Goal: Task Accomplishment & Management: Use online tool/utility

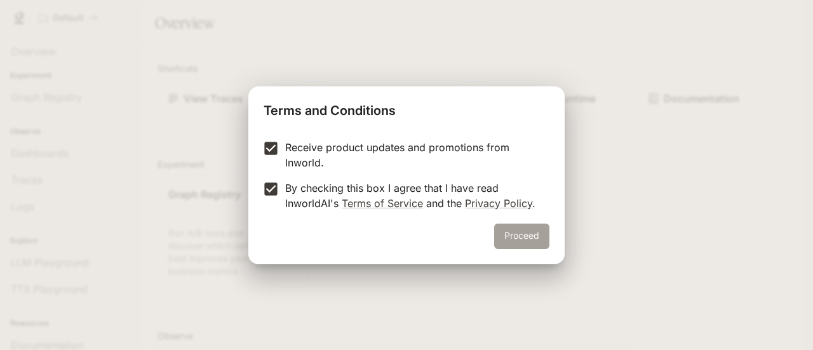
click at [518, 235] on button "Proceed" at bounding box center [521, 236] width 55 height 25
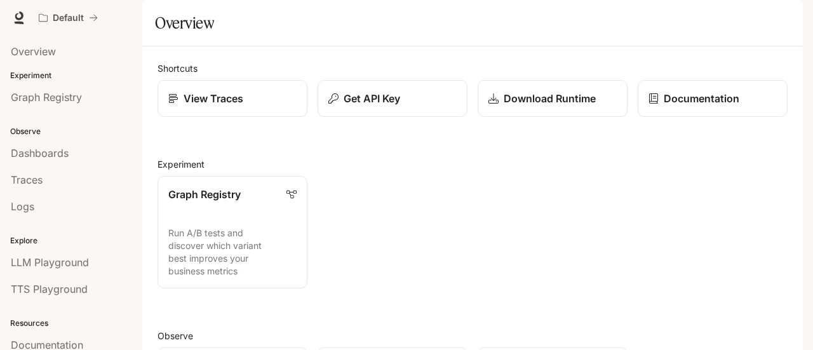
drag, startPoint x: 812, startPoint y: 171, endPoint x: 810, endPoint y: 210, distance: 39.5
click at [810, 210] on div "Skip to main content Default Documentation Documentation Portal Overview Experi…" at bounding box center [406, 175] width 813 height 350
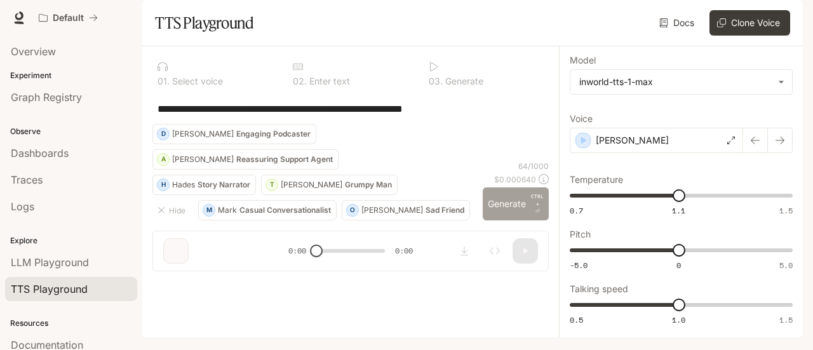
click at [513, 220] on button "Generate CTRL + ⏎" at bounding box center [516, 203] width 66 height 33
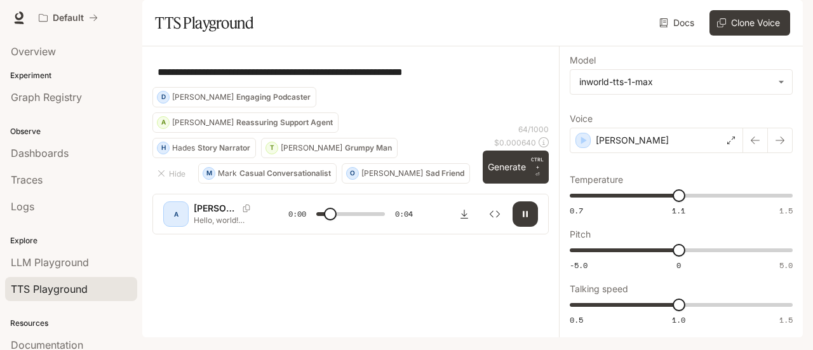
click at [523, 217] on icon "button" at bounding box center [525, 214] width 5 height 6
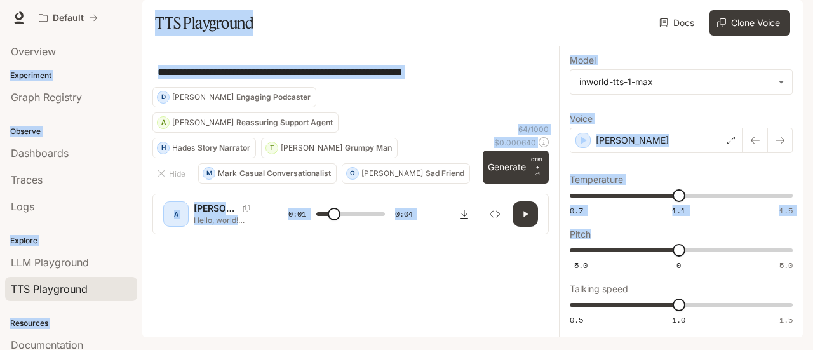
drag, startPoint x: 804, startPoint y: 213, endPoint x: 787, endPoint y: 261, distance: 50.6
click at [787, 261] on div "**********" at bounding box center [406, 175] width 813 height 350
click at [739, 36] on button "Clone Voice" at bounding box center [749, 22] width 81 height 25
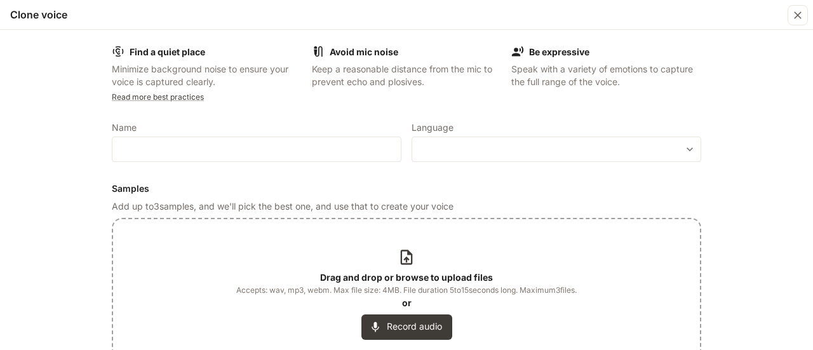
click at [403, 269] on div "Drag and drop or browse to upload files Accepts: wav, mp3, webm. Max file size:…" at bounding box center [406, 293] width 340 height 91
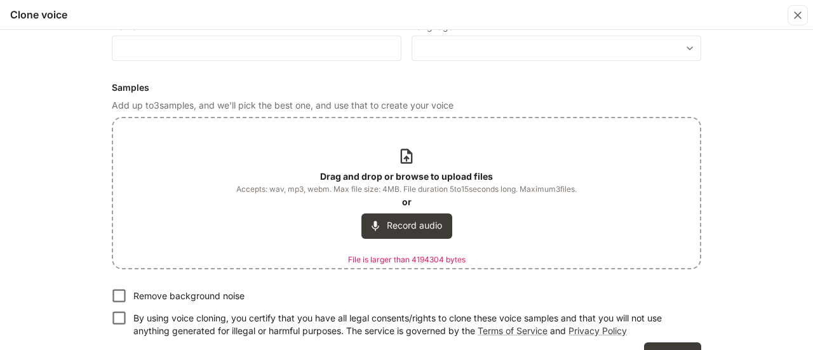
scroll to position [109, 0]
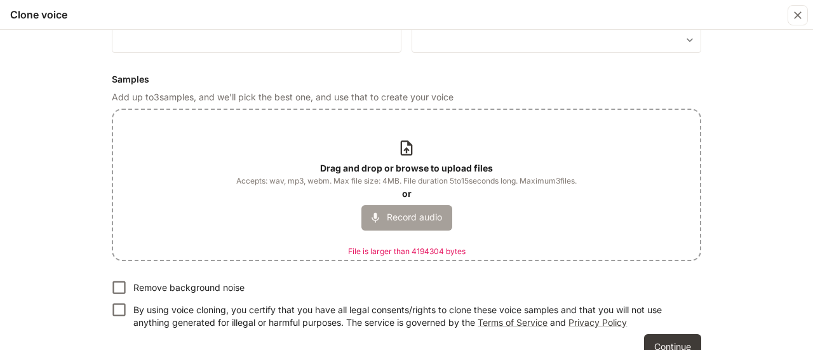
click at [429, 222] on button "Record audio" at bounding box center [406, 217] width 91 height 25
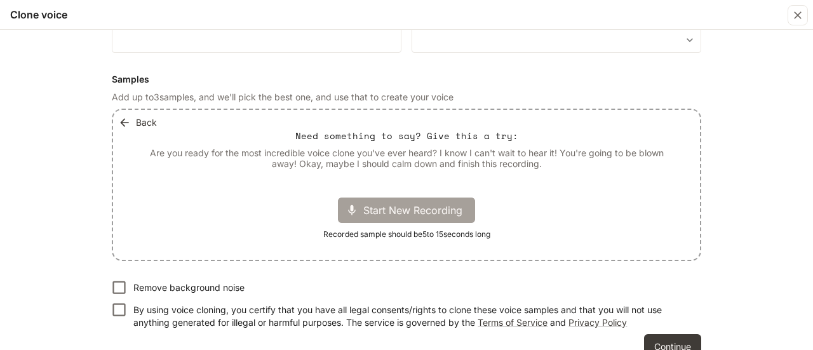
click at [429, 210] on span "Start New Recording" at bounding box center [416, 210] width 107 height 15
click at [451, 209] on p "00:03" at bounding box center [458, 210] width 39 height 18
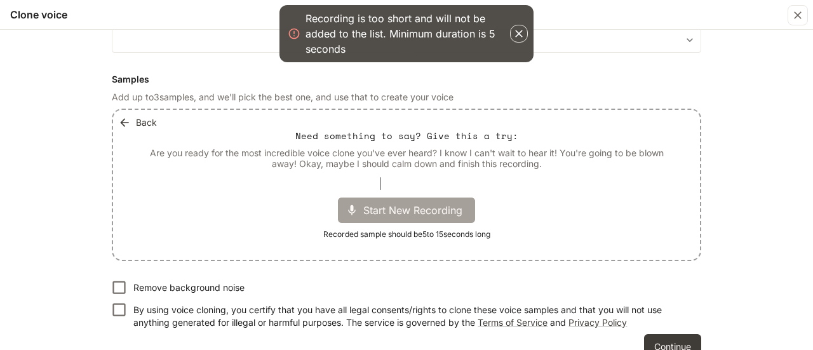
click at [428, 216] on span "Start New Recording" at bounding box center [416, 210] width 107 height 15
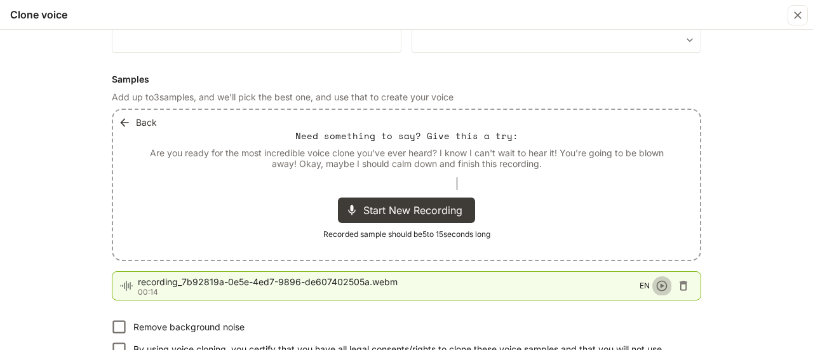
click at [658, 286] on icon "button" at bounding box center [661, 285] width 13 height 13
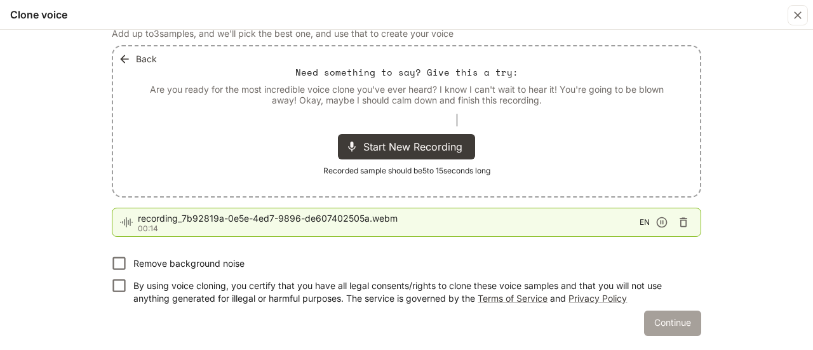
click at [671, 324] on button "Continue" at bounding box center [672, 323] width 57 height 25
click at [692, 330] on button "Continue" at bounding box center [672, 322] width 57 height 25
click at [683, 323] on button "Continue" at bounding box center [672, 322] width 57 height 25
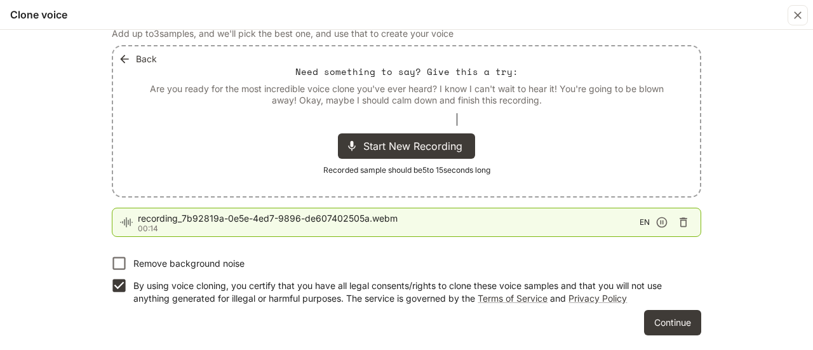
click at [660, 223] on icon "button" at bounding box center [662, 222] width 11 height 11
click at [673, 321] on button "Continue" at bounding box center [672, 322] width 57 height 25
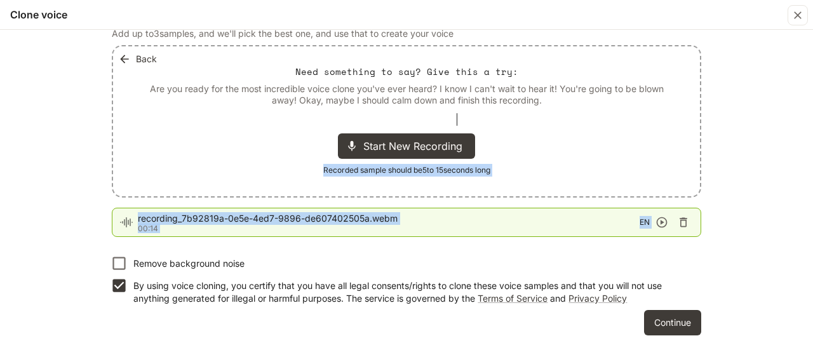
drag, startPoint x: 806, startPoint y: 197, endPoint x: 803, endPoint y: 175, distance: 22.5
click at [803, 175] on div "Find a quiet place Minimize background noise to ensure your voice is captured c…" at bounding box center [406, 190] width 813 height 320
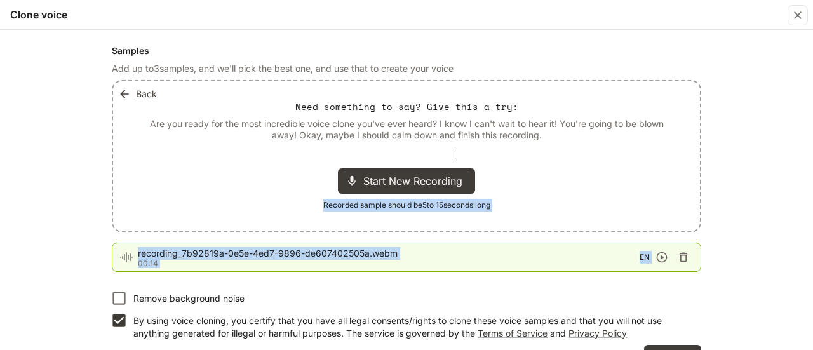
click at [763, 187] on div "Find a quiet place Minimize background noise to ensure your voice is captured c…" at bounding box center [406, 190] width 813 height 320
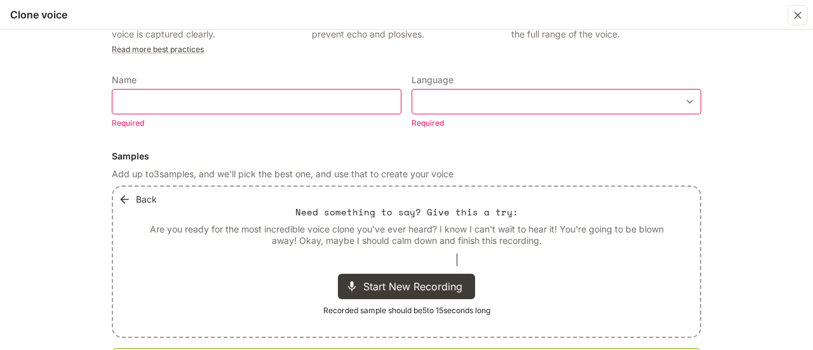
scroll to position [0, 0]
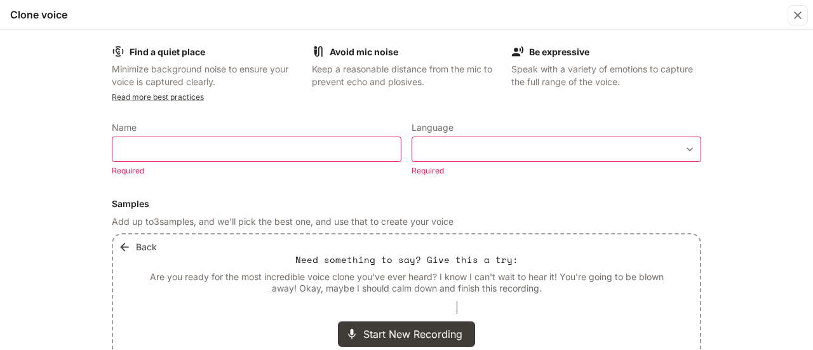
click at [357, 142] on div "​" at bounding box center [257, 149] width 290 height 25
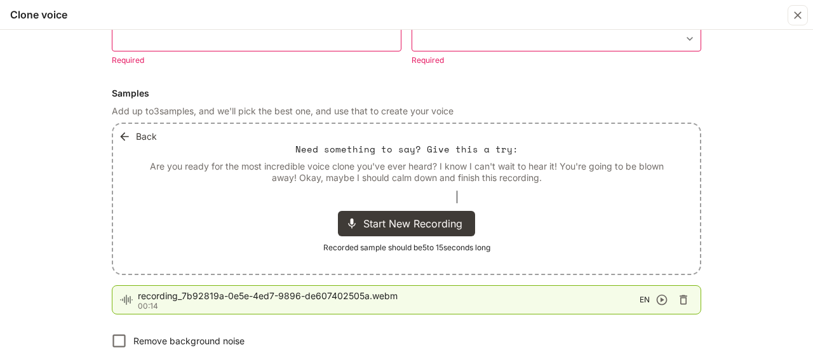
scroll to position [146, 0]
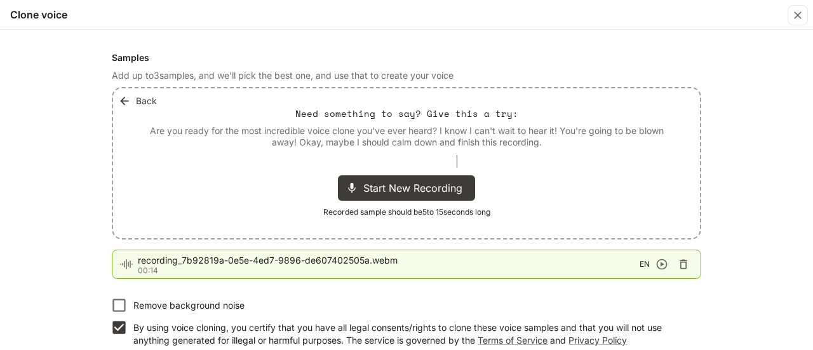
click at [682, 261] on icon "button" at bounding box center [683, 264] width 8 height 10
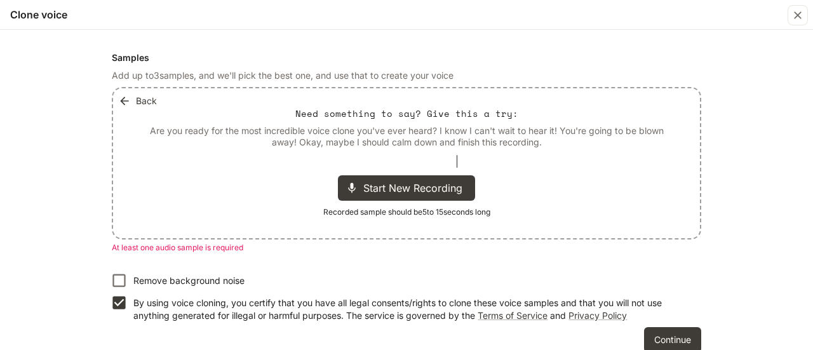
click at [436, 164] on div at bounding box center [407, 161] width 102 height 13
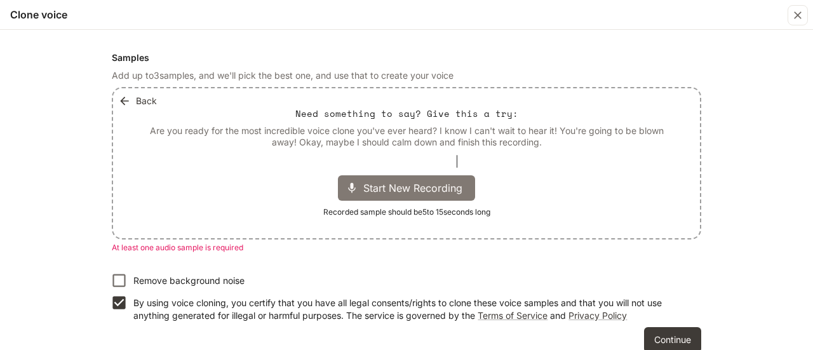
click at [418, 190] on span "Start New Recording" at bounding box center [416, 187] width 107 height 15
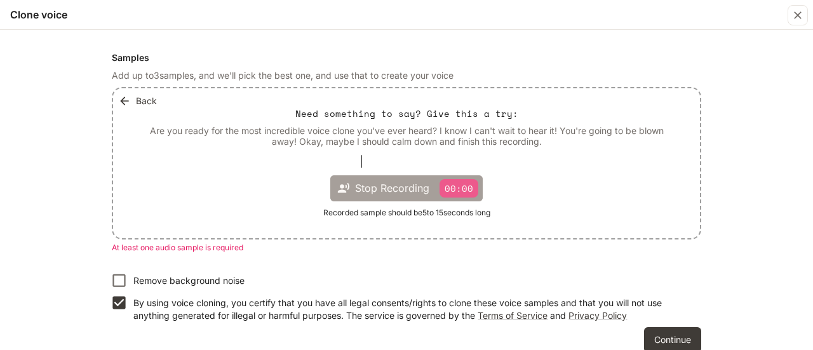
click at [454, 186] on p "00:00" at bounding box center [458, 188] width 39 height 18
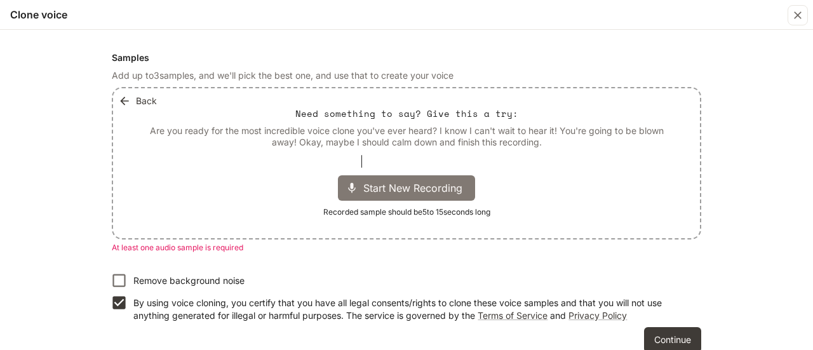
click at [456, 182] on span "Start New Recording" at bounding box center [416, 187] width 107 height 15
click at [456, 184] on p "00:03" at bounding box center [458, 188] width 39 height 18
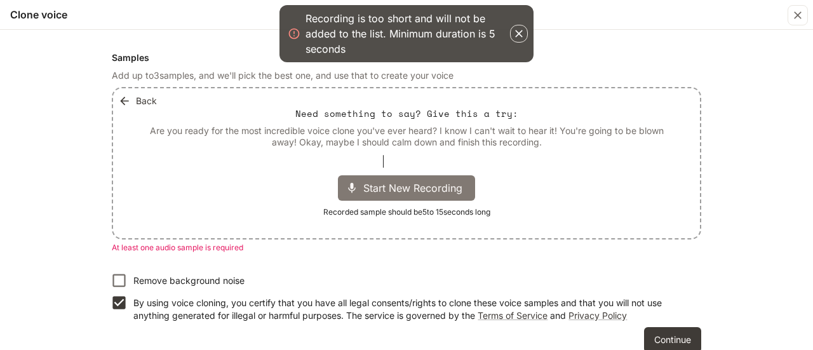
click at [518, 34] on icon "button" at bounding box center [519, 34] width 8 height 8
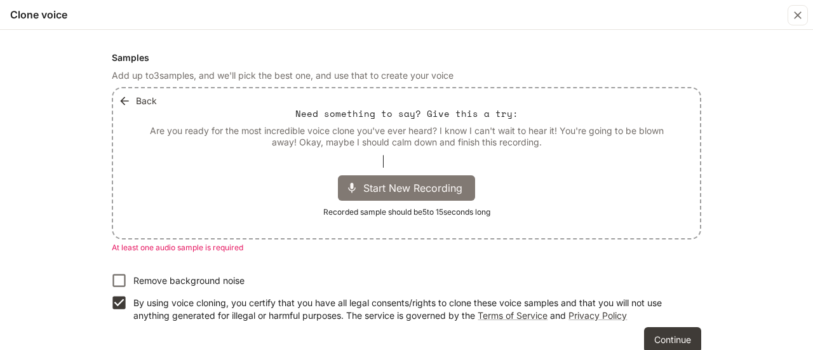
click at [404, 185] on span "Start New Recording" at bounding box center [416, 187] width 107 height 15
click at [467, 189] on p "00:01" at bounding box center [458, 188] width 39 height 18
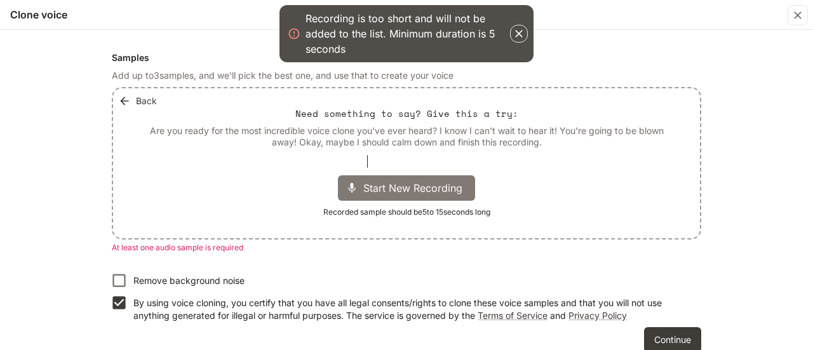
click at [387, 184] on span "Start New Recording" at bounding box center [416, 187] width 107 height 15
click at [457, 177] on div "Stop Recording 00:03" at bounding box center [406, 188] width 152 height 26
click at [422, 196] on div "Start New Recording" at bounding box center [406, 187] width 137 height 25
click at [413, 195] on span "Stop Recording" at bounding box center [392, 187] width 74 height 15
click at [419, 188] on span "Start New Recording" at bounding box center [416, 187] width 107 height 15
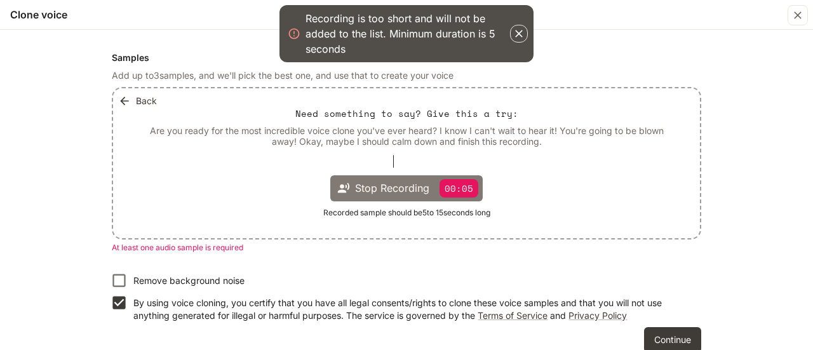
click at [452, 192] on p "00:05" at bounding box center [458, 188] width 39 height 18
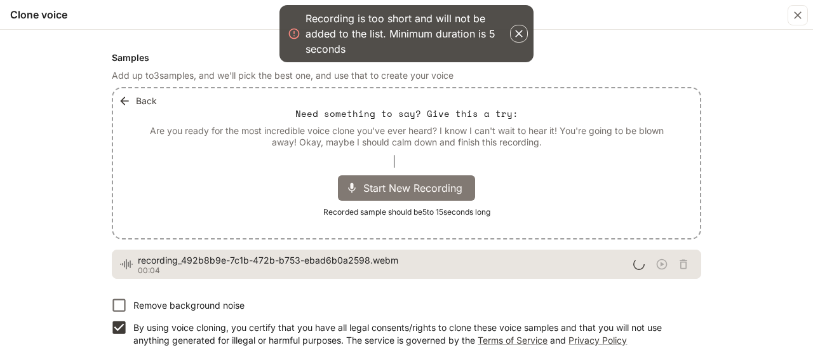
click at [376, 185] on span "Start New Recording" at bounding box center [416, 187] width 107 height 15
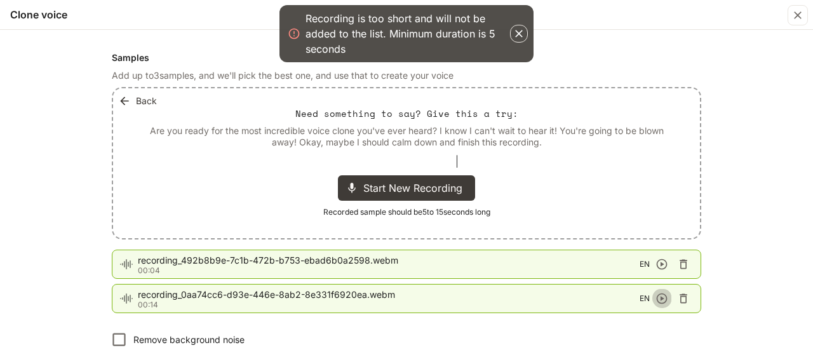
click at [657, 298] on icon "button" at bounding box center [662, 298] width 11 height 11
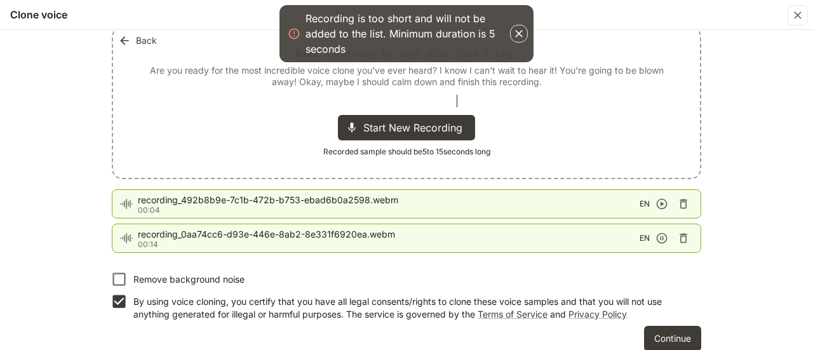
scroll to position [222, 0]
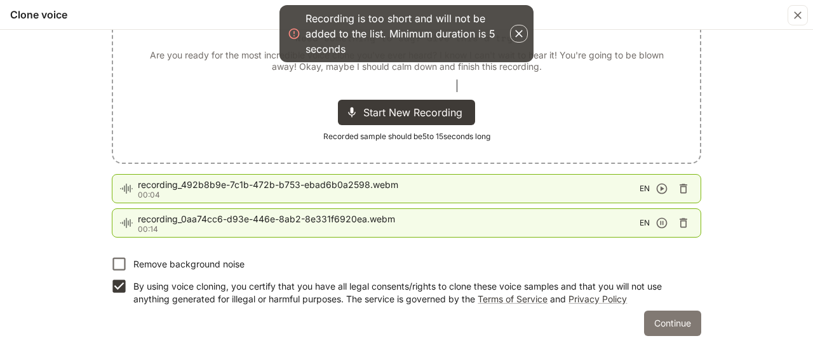
click at [662, 319] on button "Continue" at bounding box center [672, 323] width 57 height 25
click at [512, 28] on icon "button" at bounding box center [518, 33] width 13 height 13
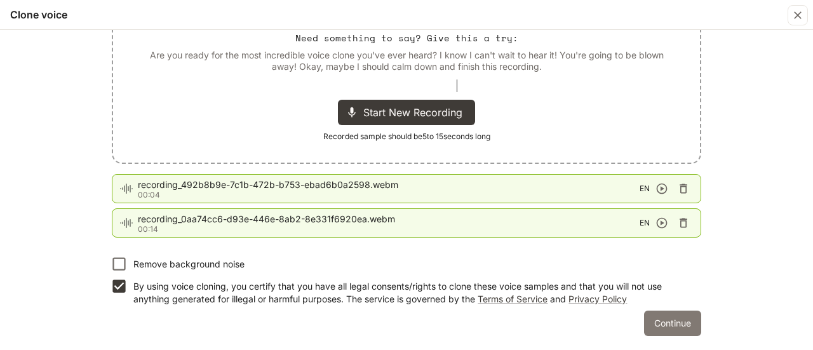
click at [660, 327] on button "Continue" at bounding box center [672, 323] width 57 height 25
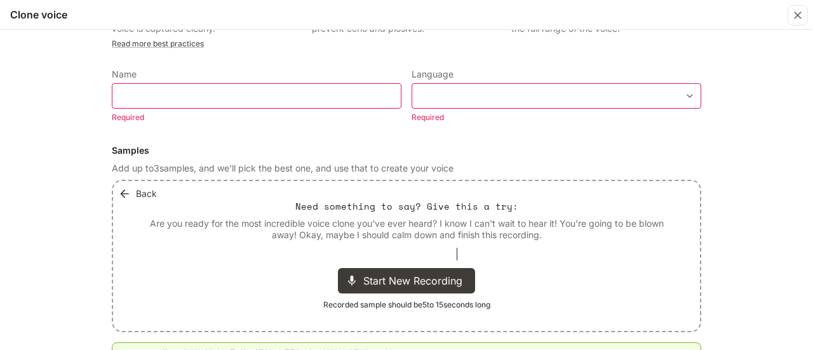
scroll to position [57, 0]
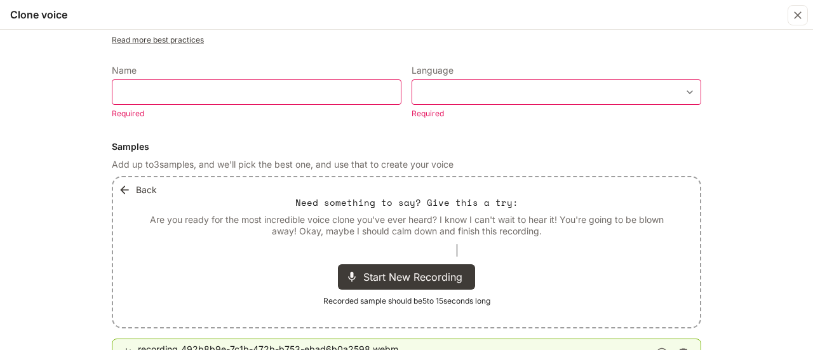
click at [144, 108] on p "Required" at bounding box center [252, 113] width 281 height 13
click at [138, 108] on p "Required" at bounding box center [252, 113] width 281 height 13
type input "***"
click at [124, 86] on input "text" at bounding box center [256, 92] width 288 height 13
type input "******"
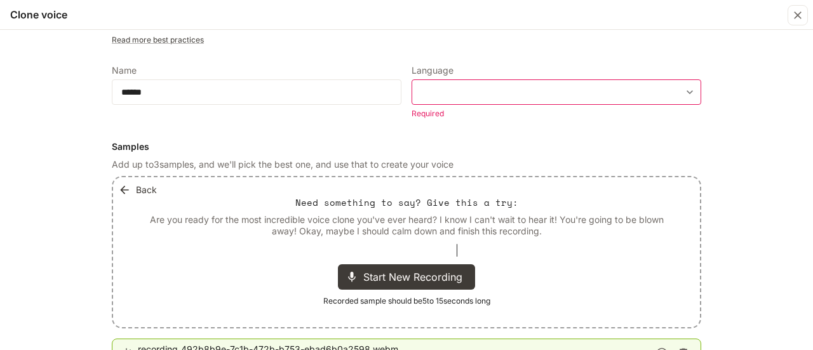
click at [457, 88] on body "**********" at bounding box center [406, 175] width 813 height 350
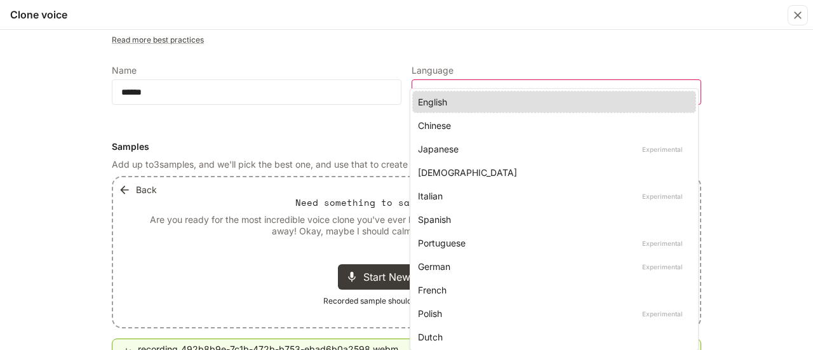
click at [444, 105] on div "English" at bounding box center [551, 101] width 267 height 13
type input "*****"
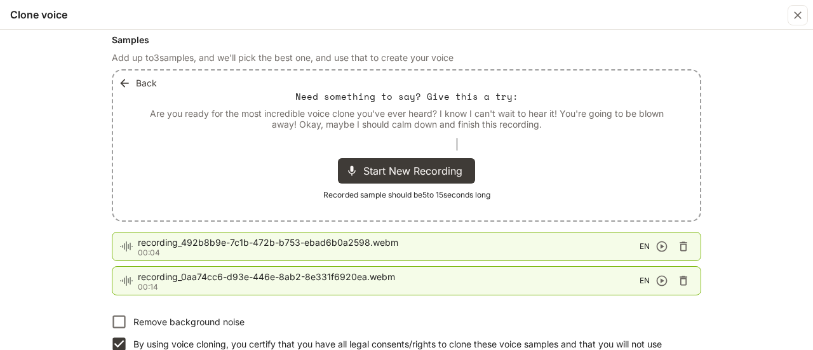
scroll to position [206, 0]
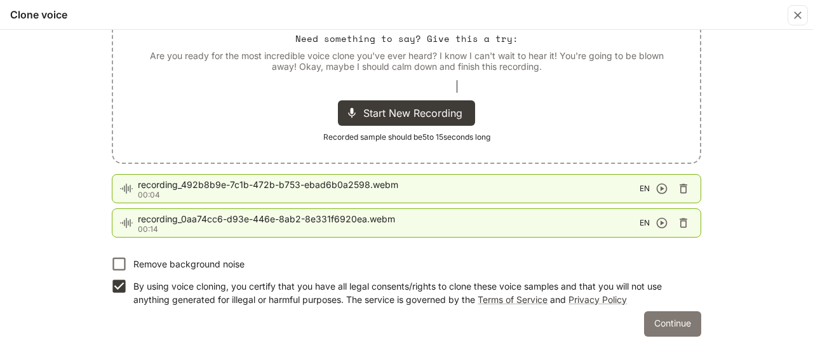
click at [674, 321] on button "Continue" at bounding box center [672, 323] width 57 height 25
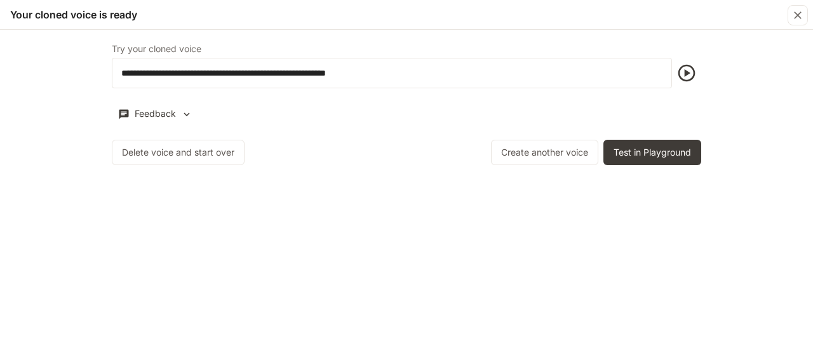
scroll to position [0, 0]
type input "***"
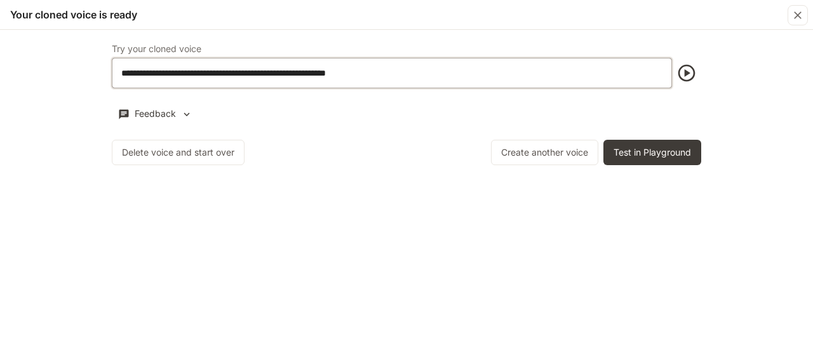
click at [569, 79] on input "**********" at bounding box center [391, 73] width 559 height 13
click at [410, 70] on input "**********" at bounding box center [391, 73] width 559 height 13
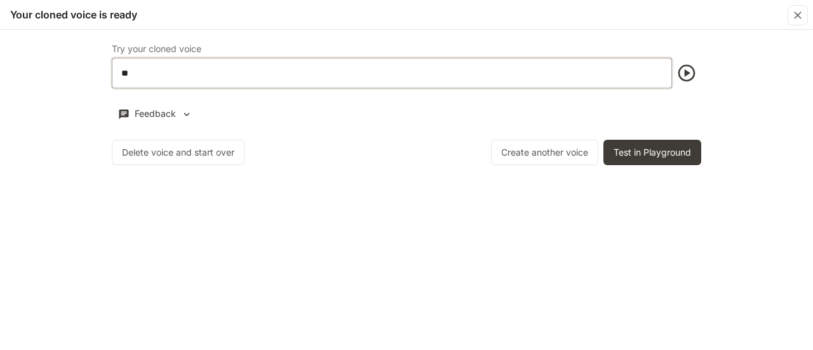
type input "*"
type input "**********"
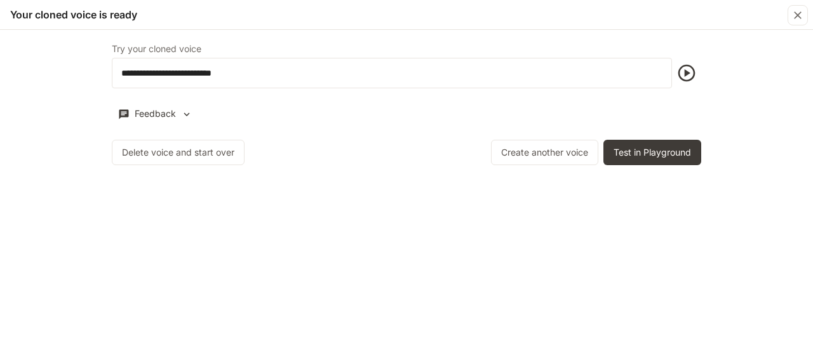
click at [673, 62] on button "button" at bounding box center [686, 73] width 29 height 30
click at [687, 81] on div "**********" at bounding box center [406, 73] width 589 height 30
click at [685, 77] on icon "button" at bounding box center [686, 73] width 20 height 20
click at [693, 70] on icon "button" at bounding box center [686, 73] width 17 height 17
drag, startPoint x: 693, startPoint y: 70, endPoint x: 444, endPoint y: 90, distance: 249.7
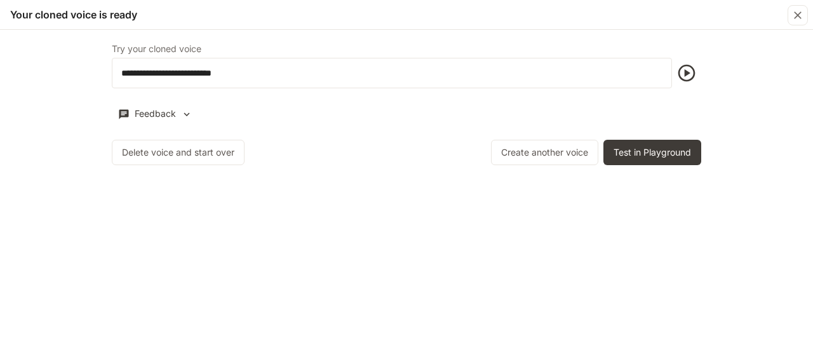
click at [444, 90] on div "**********" at bounding box center [406, 105] width 589 height 120
click at [685, 76] on icon "button" at bounding box center [686, 73] width 17 height 17
drag, startPoint x: 685, startPoint y: 76, endPoint x: 427, endPoint y: 93, distance: 258.4
click at [427, 93] on div "**********" at bounding box center [406, 105] width 589 height 120
click at [654, 159] on button "Test in Playground" at bounding box center [652, 152] width 98 height 25
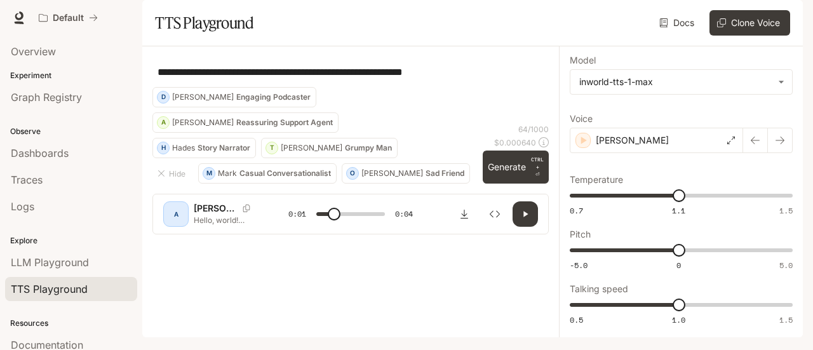
scroll to position [22, 0]
click at [513, 227] on button "button" at bounding box center [524, 213] width 25 height 25
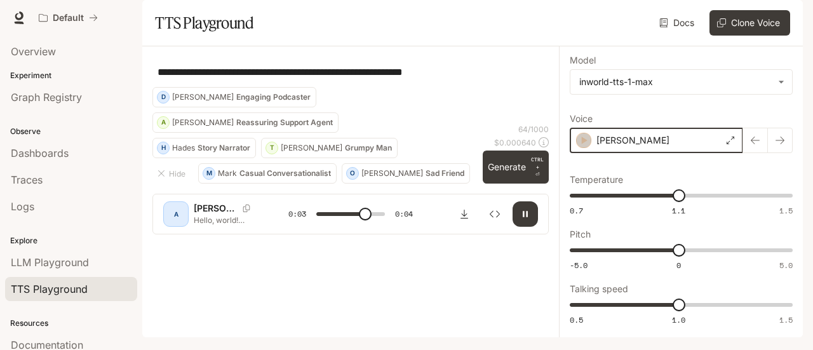
click at [577, 147] on icon "button" at bounding box center [583, 140] width 13 height 13
type input "*"
click at [577, 147] on icon "button" at bounding box center [583, 140] width 13 height 13
click at [578, 147] on icon "button" at bounding box center [583, 140] width 13 height 13
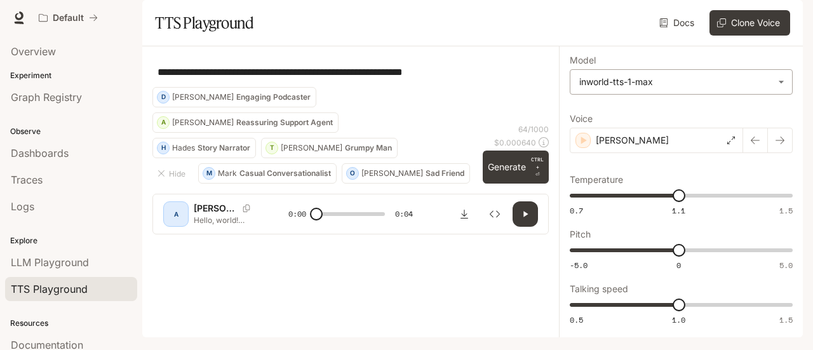
click at [758, 93] on body "**********" at bounding box center [406, 175] width 813 height 350
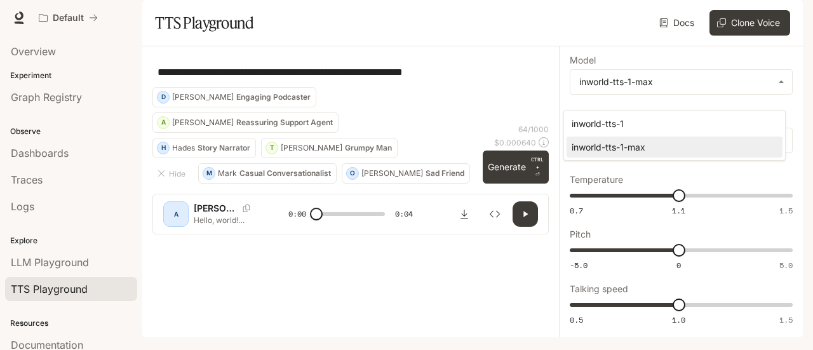
click at [724, 164] on div at bounding box center [406, 175] width 813 height 350
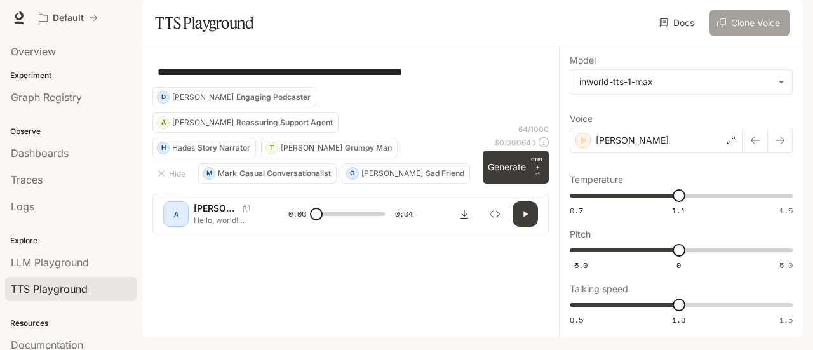
click at [740, 36] on button "Clone Voice" at bounding box center [749, 22] width 81 height 25
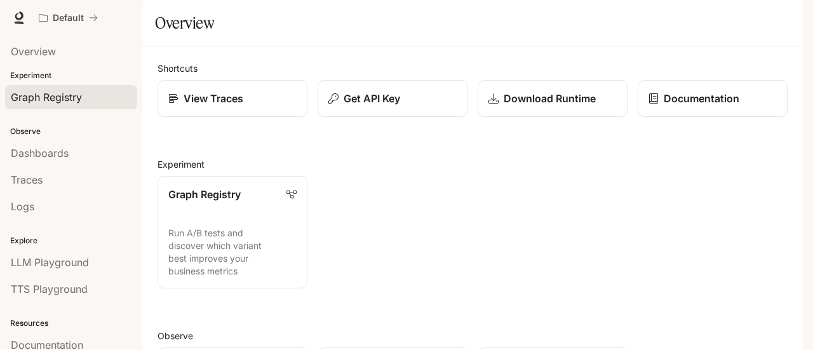
click at [63, 93] on span "Graph Registry" at bounding box center [46, 97] width 71 height 15
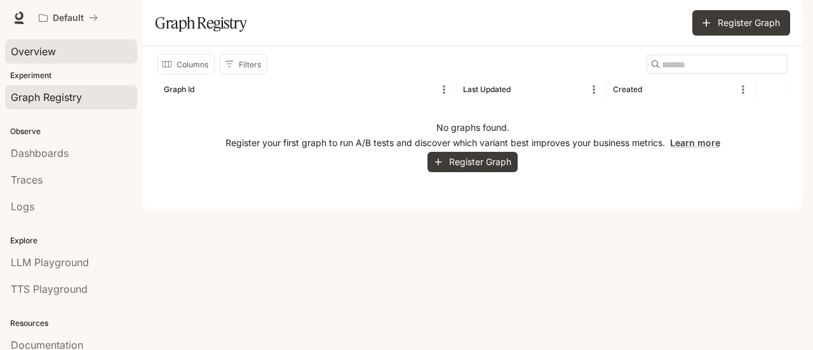
click at [51, 51] on span "Overview" at bounding box center [33, 51] width 45 height 15
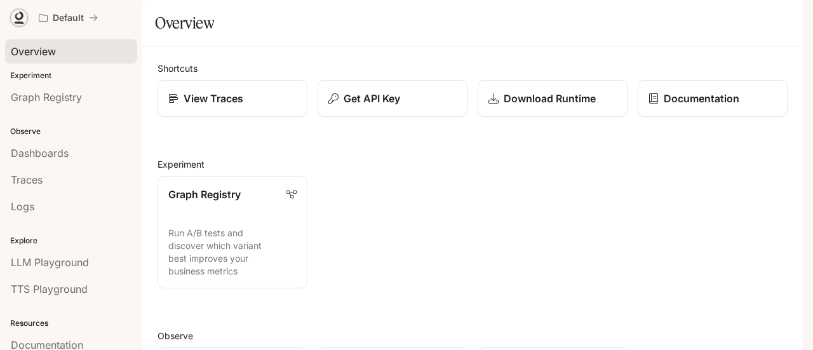
click at [14, 13] on icon at bounding box center [19, 17] width 13 height 13
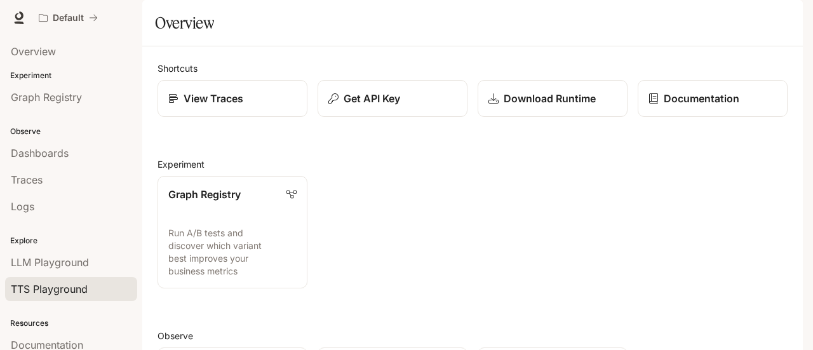
click at [70, 285] on span "TTS Playground" at bounding box center [49, 288] width 77 height 15
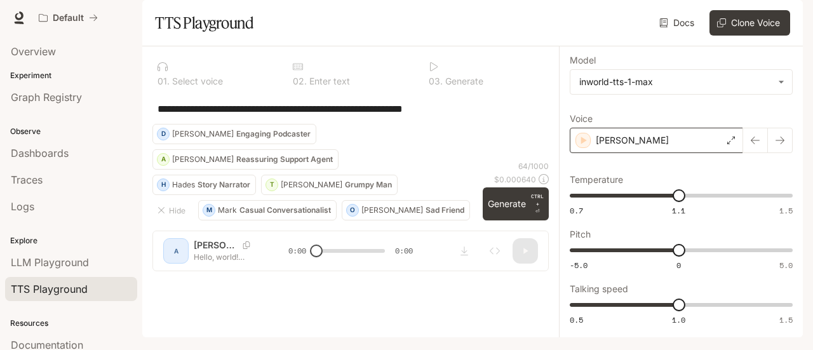
drag, startPoint x: 580, startPoint y: 171, endPoint x: 573, endPoint y: 163, distance: 11.3
drag, startPoint x: 573, startPoint y: 163, endPoint x: 569, endPoint y: 172, distance: 10.5
drag, startPoint x: 569, startPoint y: 172, endPoint x: 554, endPoint y: 177, distance: 16.1
click at [559, 177] on div "**********" at bounding box center [681, 191] width 244 height 291
click at [582, 144] on icon "button" at bounding box center [585, 141] width 6 height 8
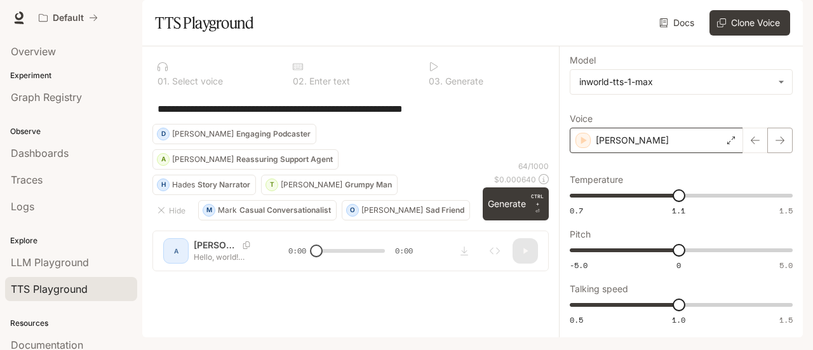
click at [775, 145] on icon "button" at bounding box center [780, 140] width 10 height 10
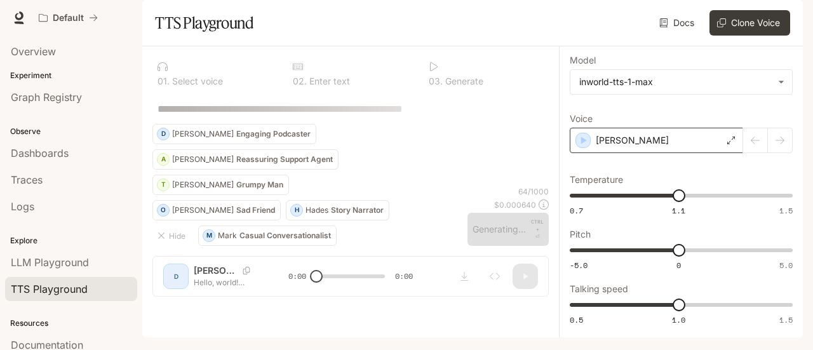
click at [746, 153] on div at bounding box center [768, 140] width 50 height 25
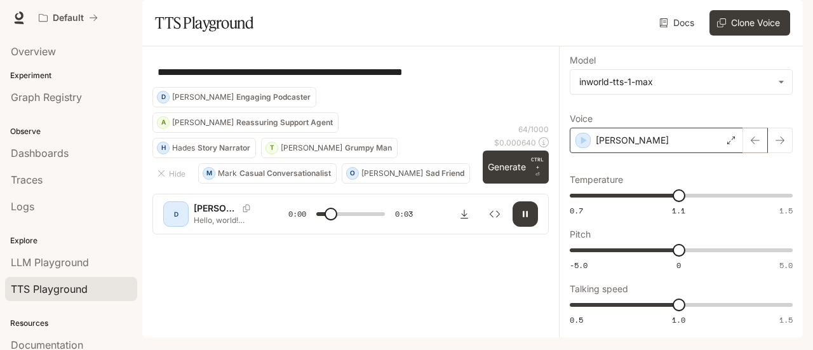
click at [752, 145] on icon "button" at bounding box center [755, 140] width 10 height 10
click at [343, 87] on div "**********" at bounding box center [350, 72] width 396 height 30
click at [523, 217] on icon "button" at bounding box center [525, 214] width 4 height 6
click at [523, 217] on icon "button" at bounding box center [525, 214] width 5 height 6
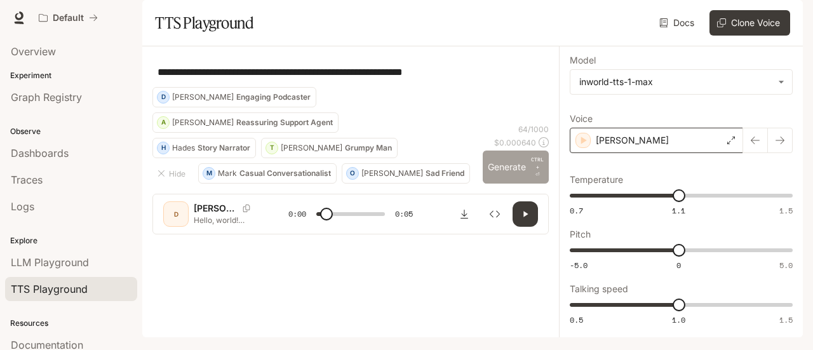
click at [483, 184] on button "Generate CTRL + ⏎" at bounding box center [516, 166] width 66 height 33
type input "*"
